Goal: Information Seeking & Learning: Learn about a topic

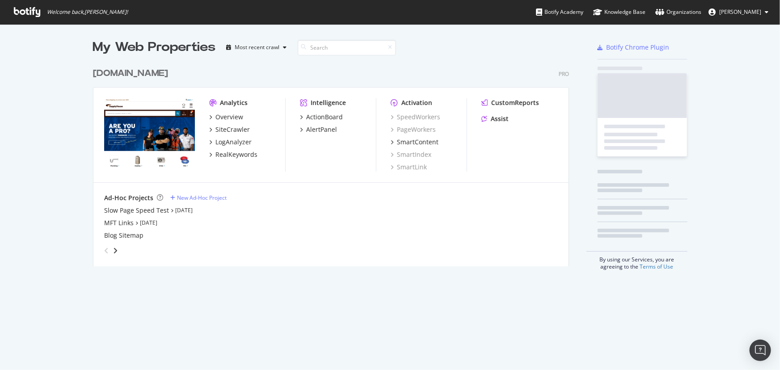
scroll to position [204, 479]
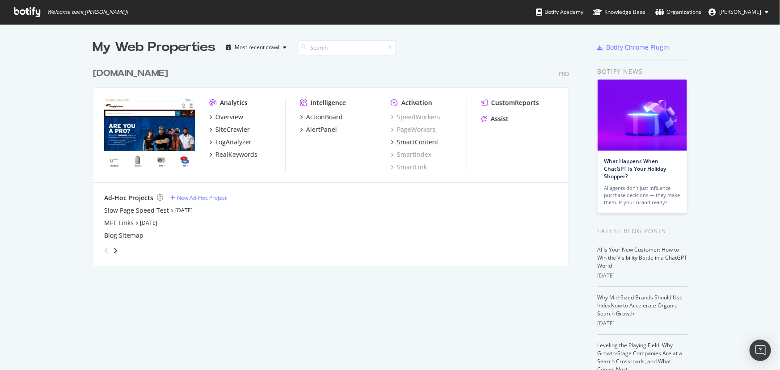
click at [135, 130] on img "grid" at bounding box center [149, 134] width 91 height 72
click at [56, 143] on div "My Web Properties Most recent crawl [DOMAIN_NAME] Pro Analytics Overview SiteCr…" at bounding box center [390, 247] width 780 height 446
click at [153, 126] on img "grid" at bounding box center [149, 134] width 91 height 72
click at [178, 117] on img "grid" at bounding box center [149, 134] width 91 height 72
click at [219, 157] on div "RealKeywords" at bounding box center [237, 154] width 42 height 9
